Goal: Navigation & Orientation: Find specific page/section

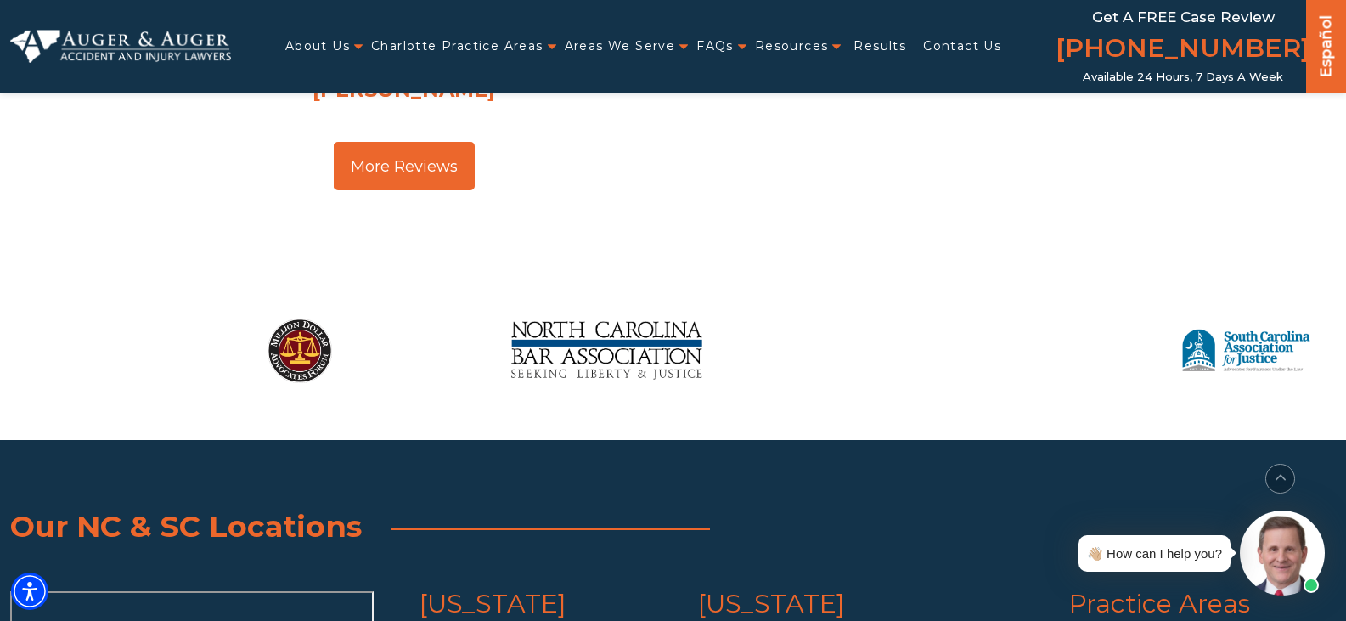
scroll to position [13251, 0]
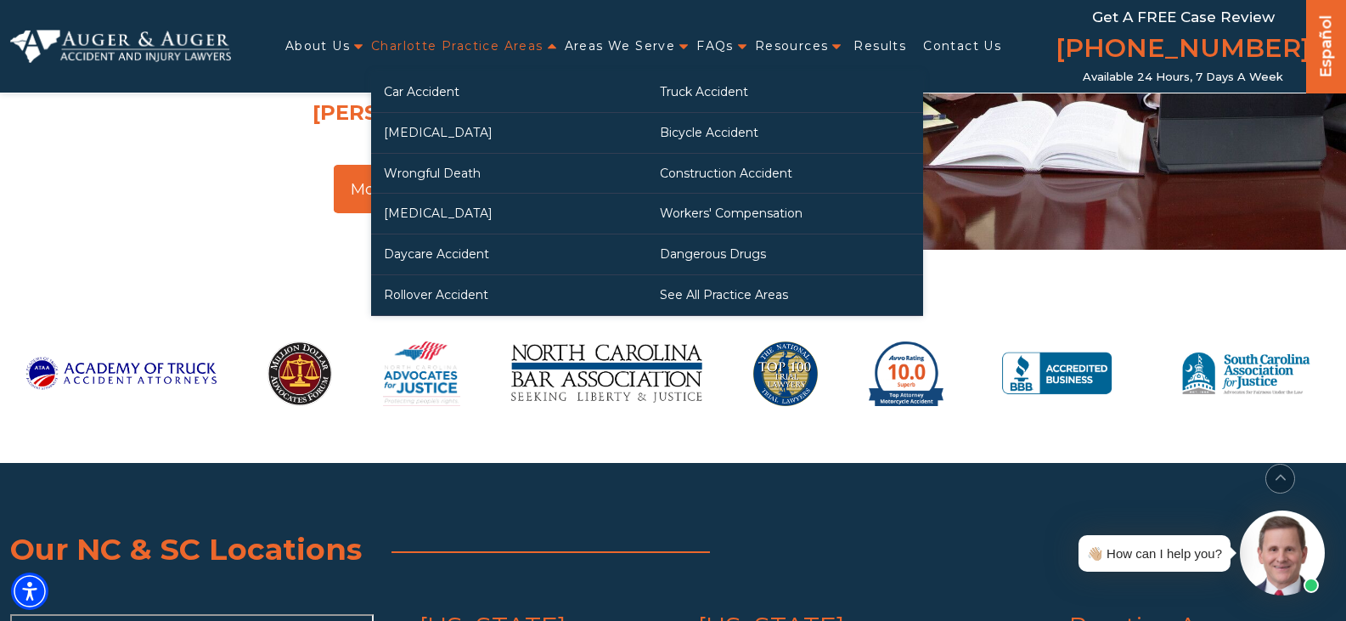
click at [471, 44] on link "Charlotte Practice Areas" at bounding box center [457, 46] width 172 height 35
